Goal: Task Accomplishment & Management: Manage account settings

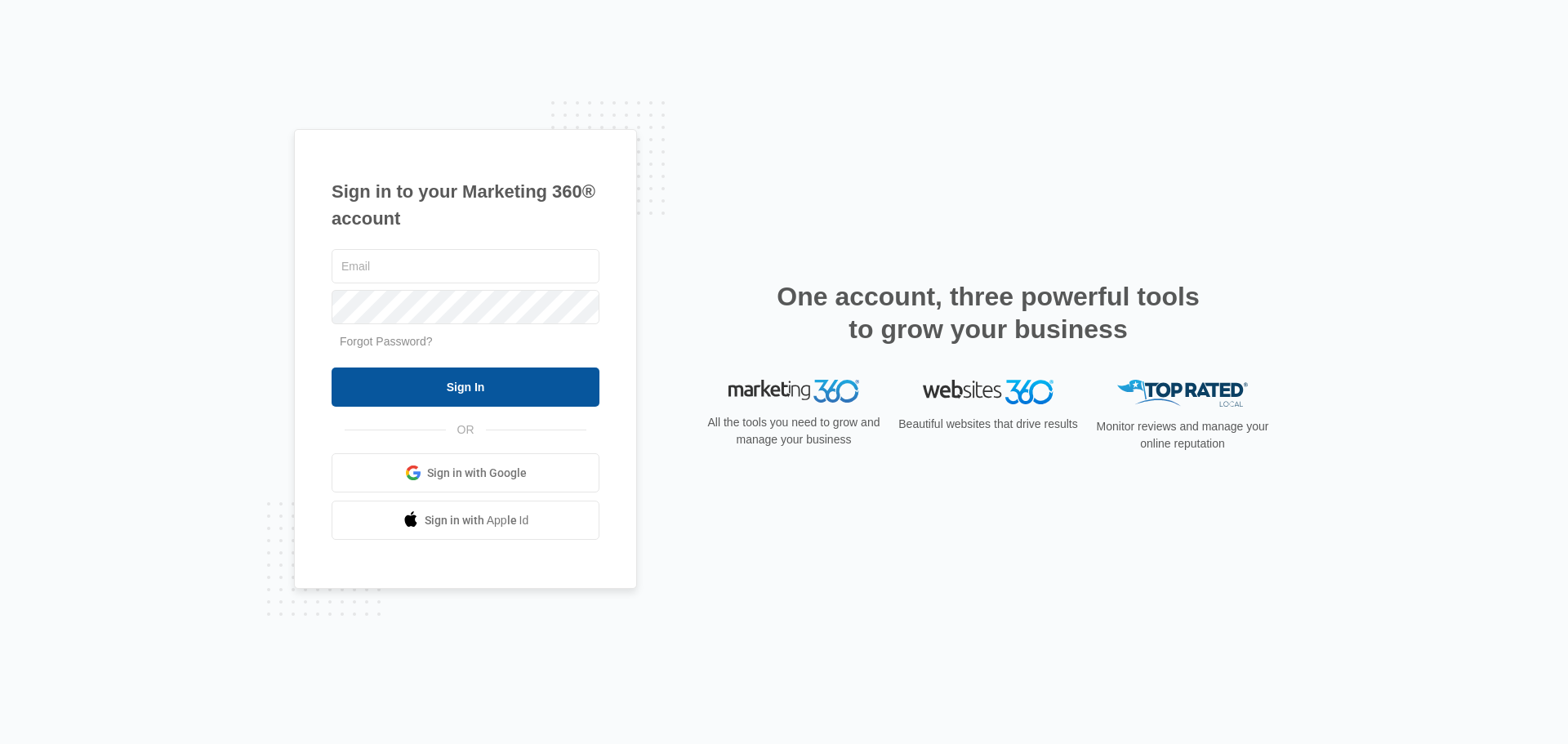
type input "[EMAIL_ADDRESS][DOMAIN_NAME]"
click at [504, 374] on input "Sign In" at bounding box center [465, 387] width 268 height 39
